Goal: Task Accomplishment & Management: Manage account settings

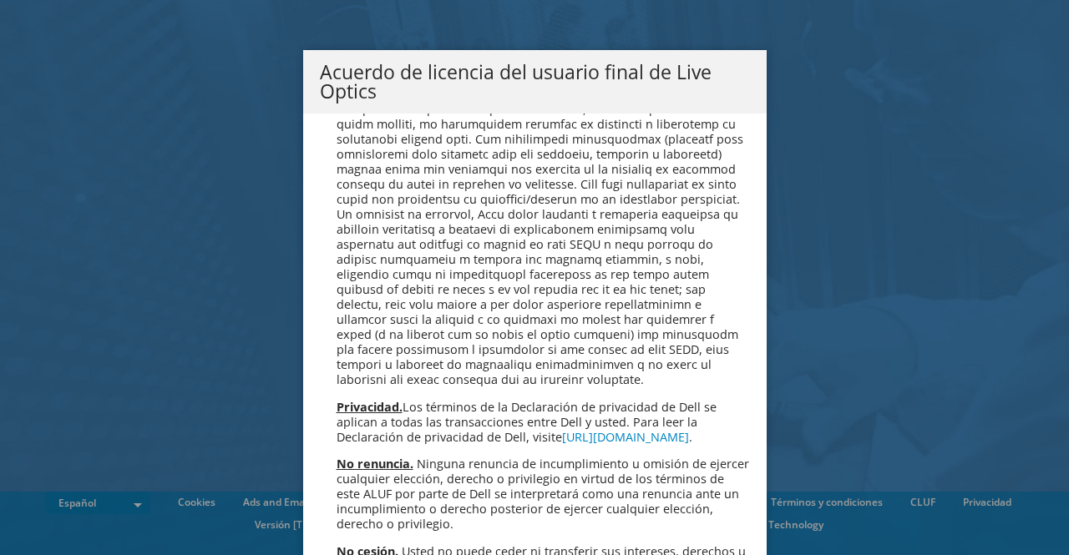
scroll to position [7082, 0]
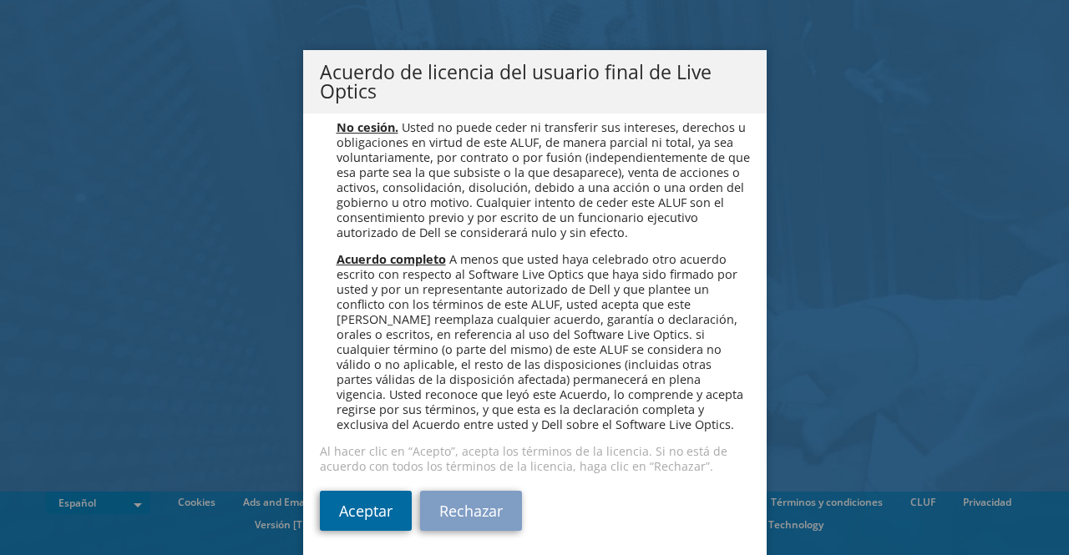
click at [344, 520] on link "Aceptar" at bounding box center [366, 511] width 92 height 40
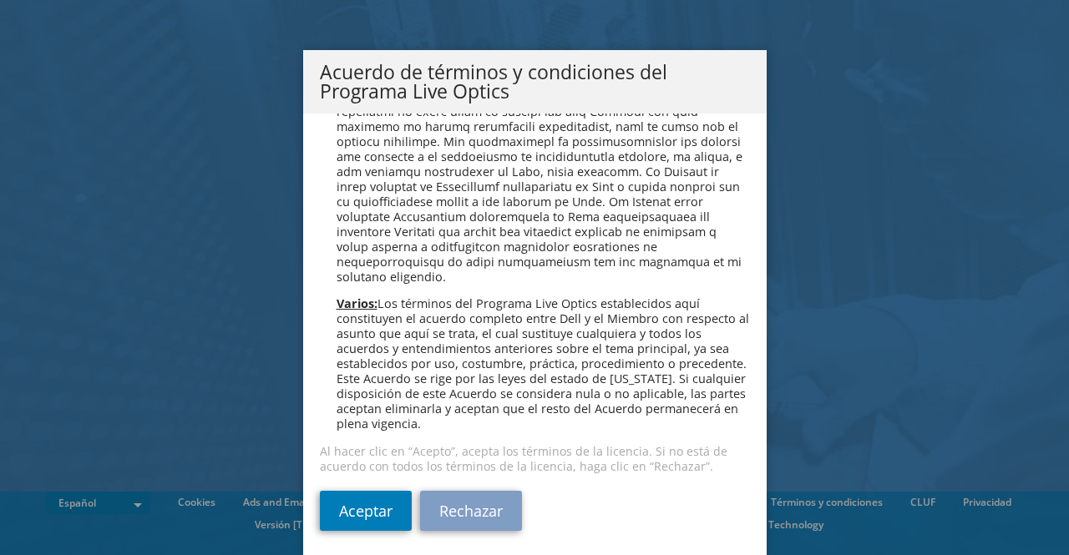
scroll to position [3, 0]
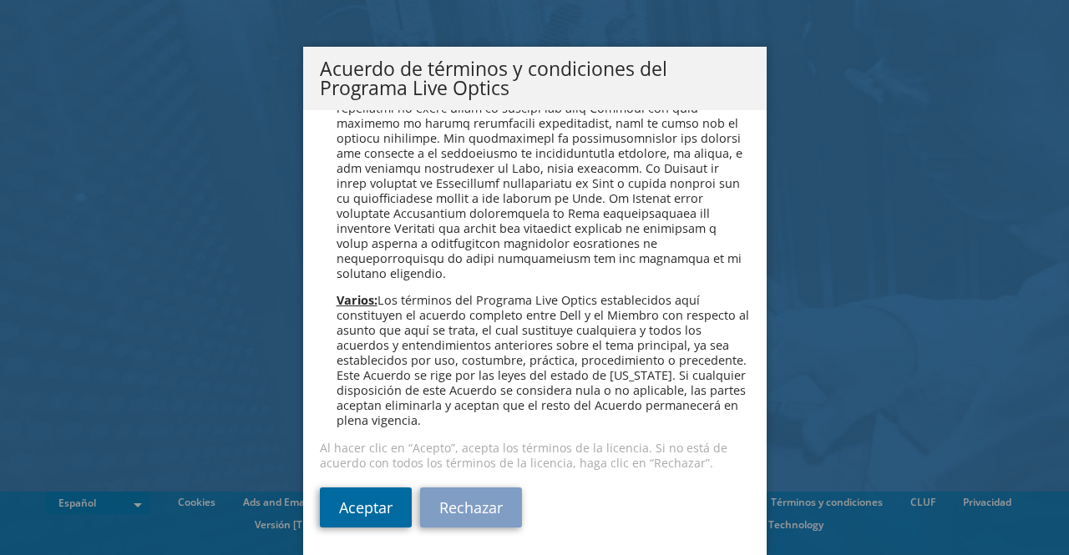
click at [352, 517] on link "Aceptar" at bounding box center [366, 508] width 92 height 40
